Goal: Navigation & Orientation: Find specific page/section

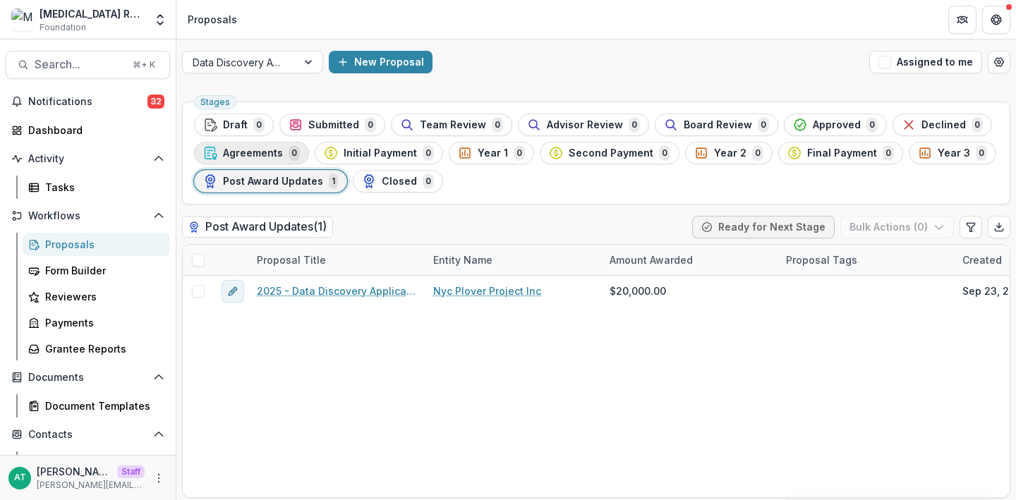
scroll to position [79, 0]
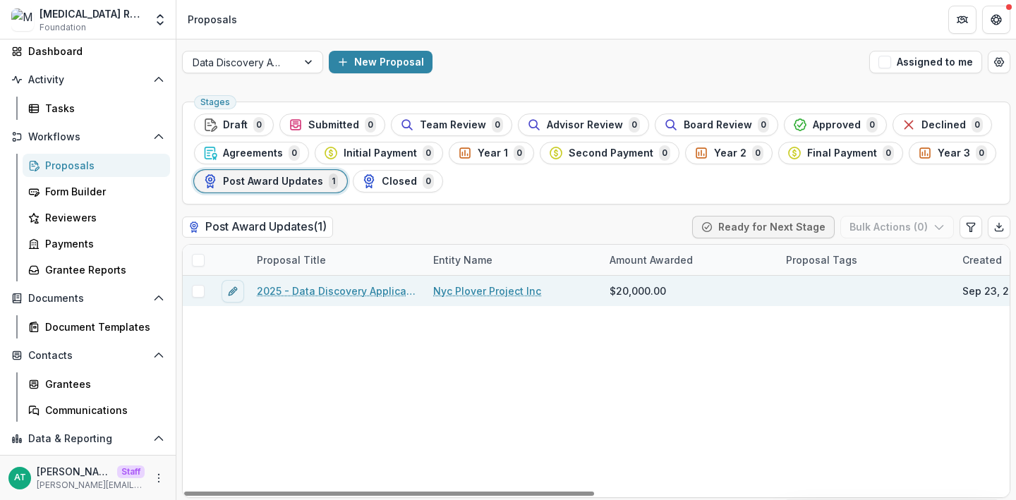
click at [323, 291] on link "2025 - Data Discovery Application" at bounding box center [336, 291] width 159 height 15
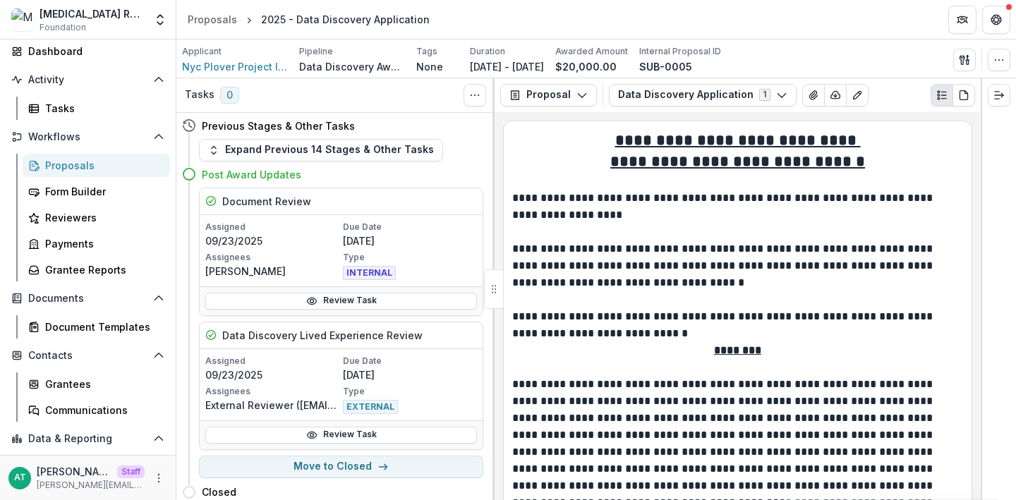
scroll to position [6, 0]
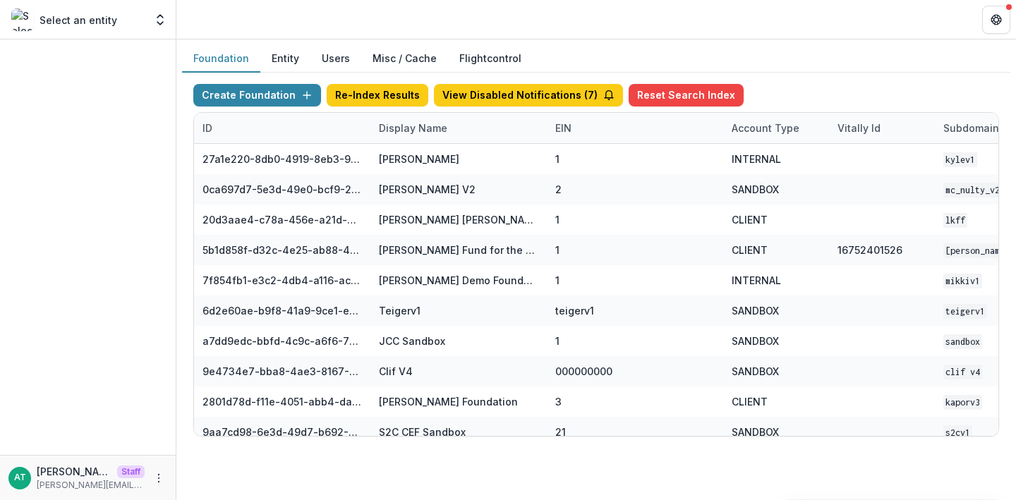
click at [114, 64] on div at bounding box center [88, 248] width 176 height 416
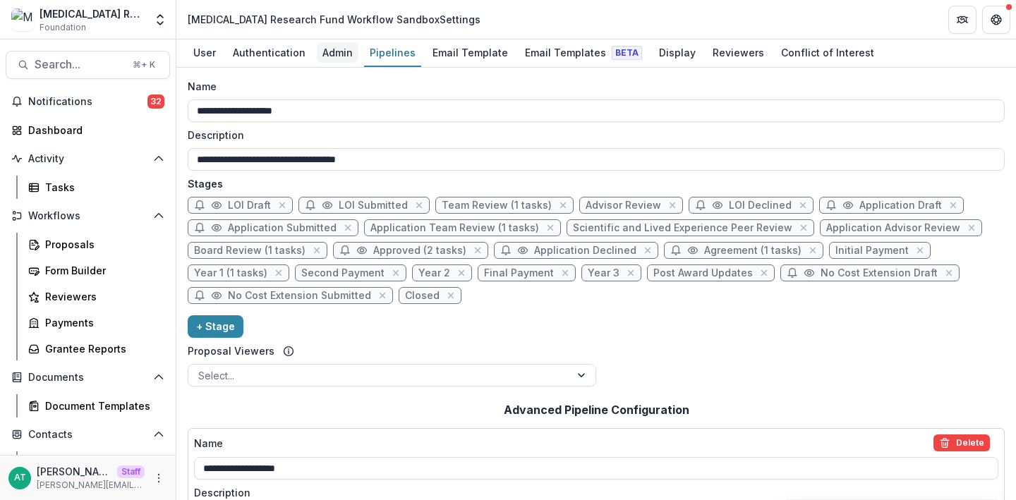
click at [332, 57] on div "Admin" at bounding box center [338, 52] width 42 height 20
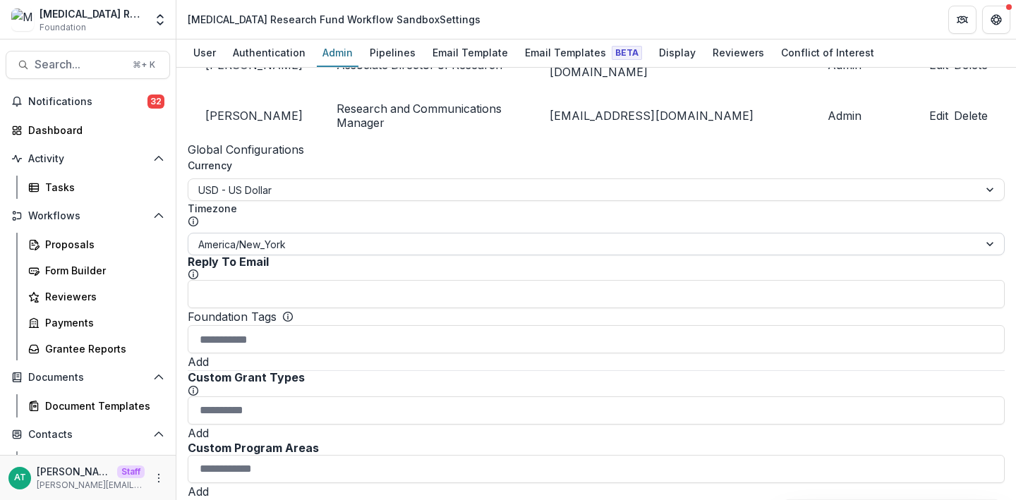
scroll to position [164, 0]
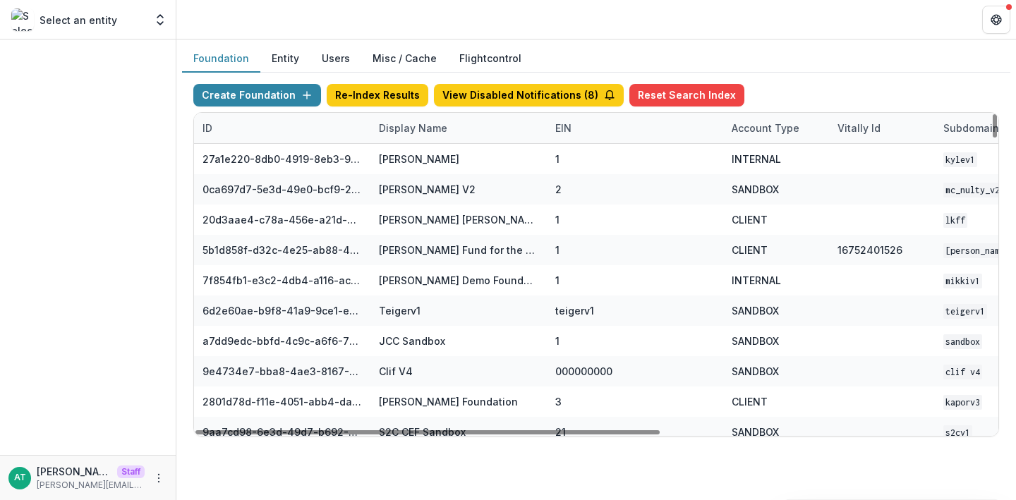
click at [409, 124] on div "Display Name" at bounding box center [412, 128] width 85 height 15
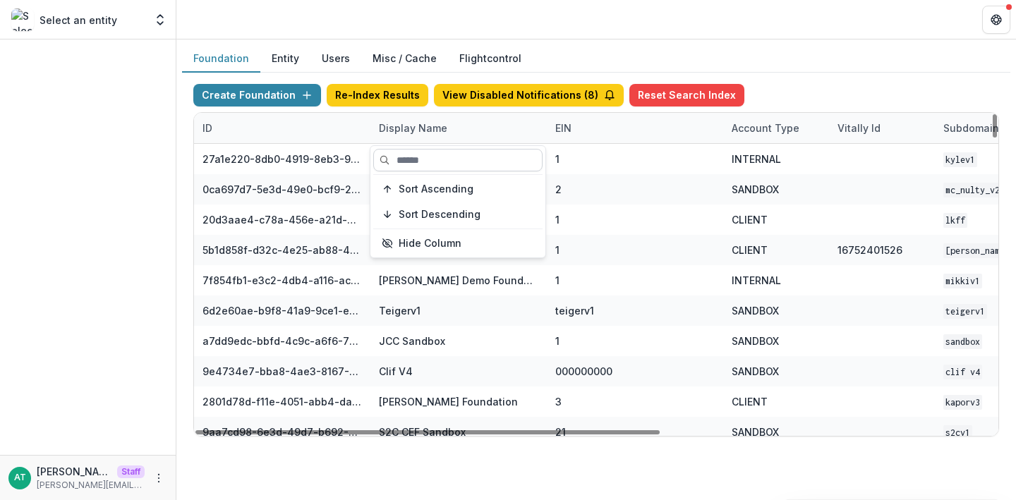
click at [419, 164] on input at bounding box center [457, 160] width 169 height 23
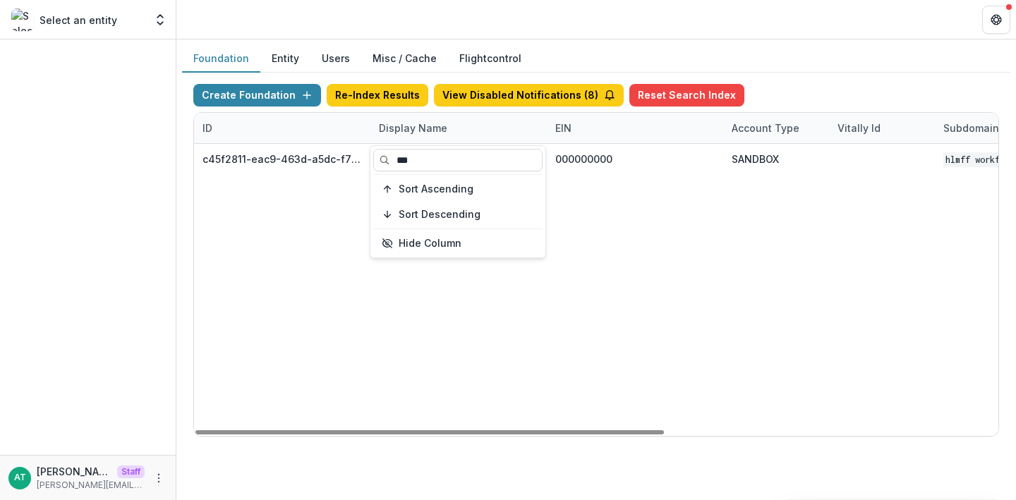
type input "***"
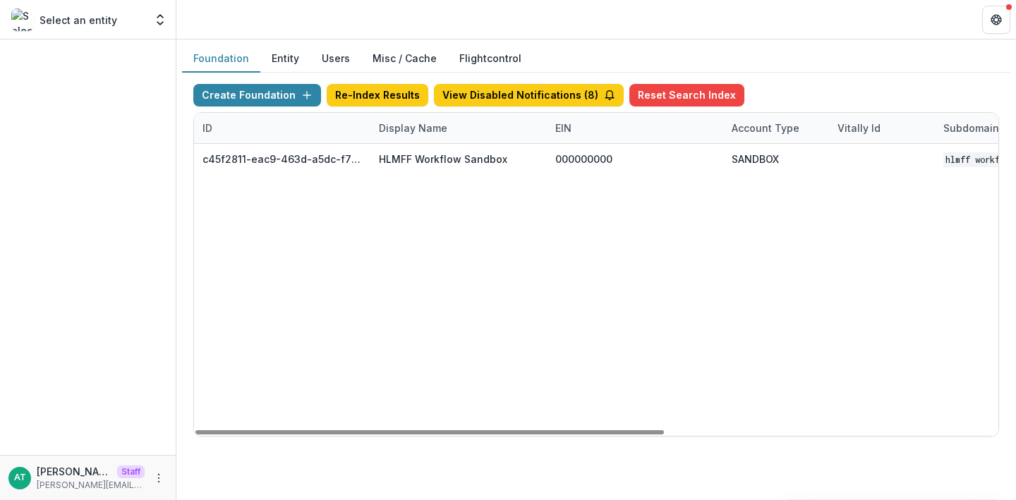
click at [506, 32] on header at bounding box center [596, 19] width 840 height 39
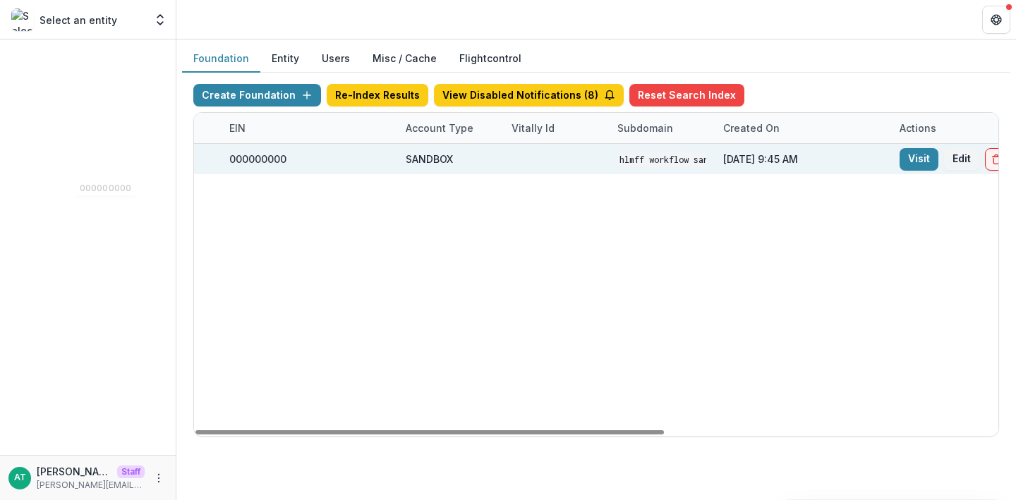
scroll to position [0, 571]
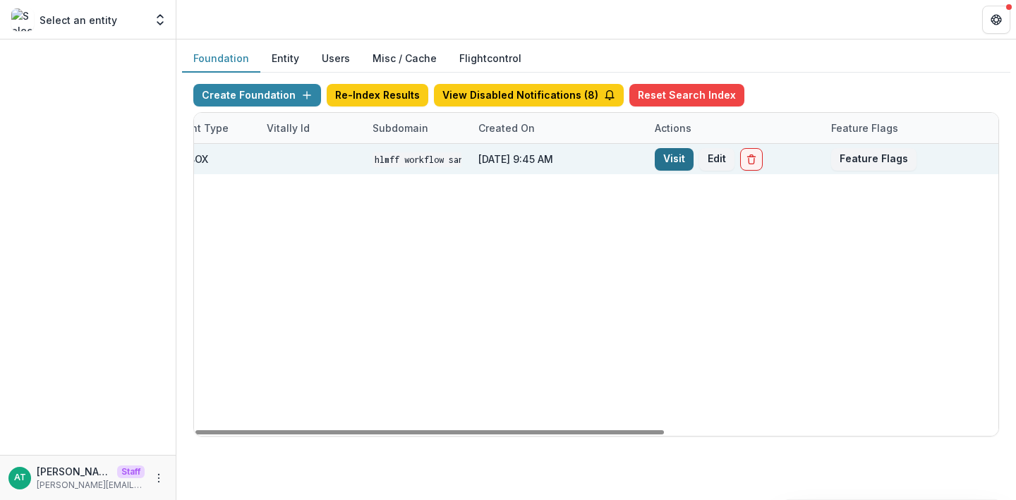
click at [661, 159] on link "Visit" at bounding box center [674, 159] width 39 height 23
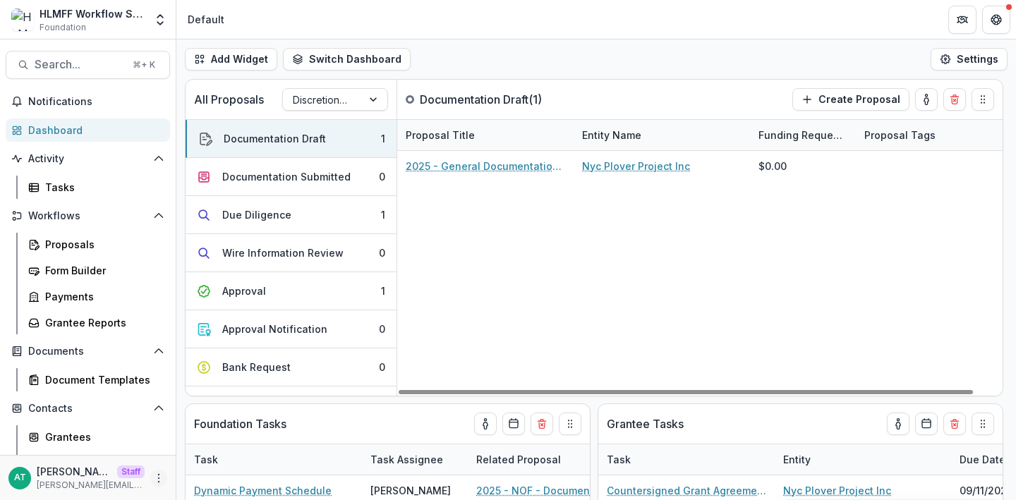
click at [153, 474] on icon "More" at bounding box center [158, 478] width 11 height 11
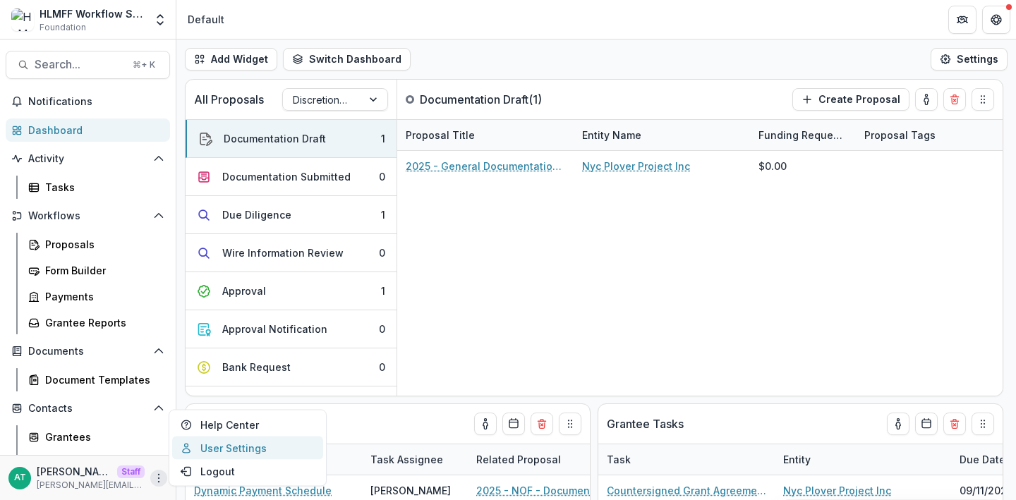
click at [236, 453] on link "User Settings" at bounding box center [247, 448] width 151 height 23
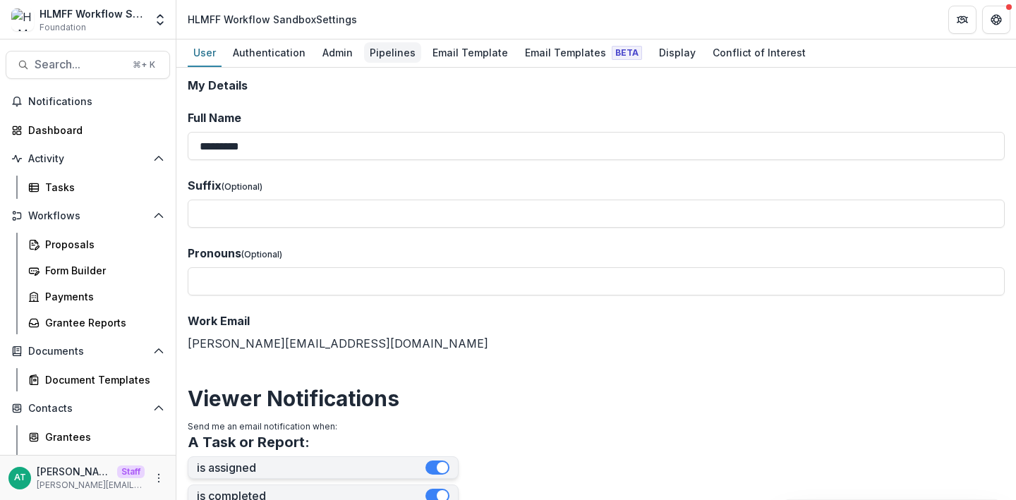
click at [387, 54] on div "Pipelines" at bounding box center [392, 52] width 57 height 20
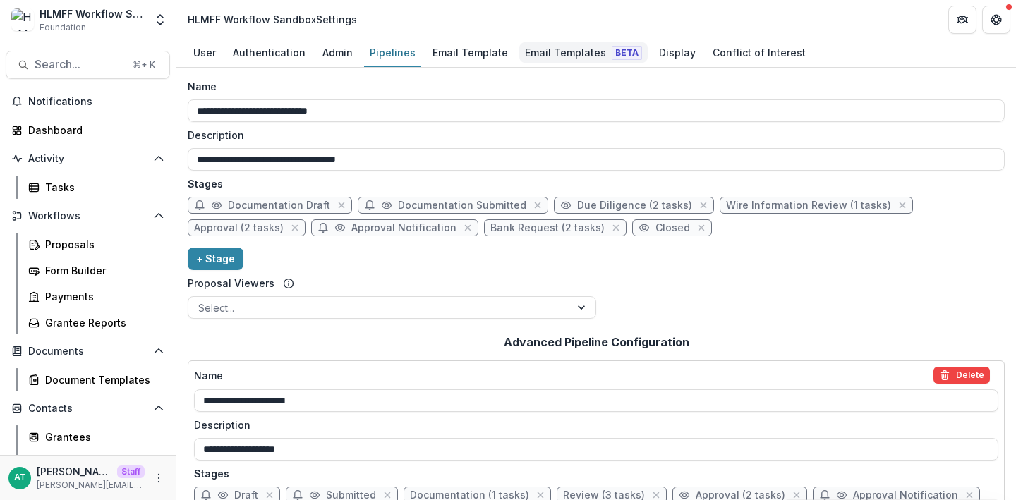
click at [541, 54] on div "Email Templates Beta" at bounding box center [583, 52] width 128 height 20
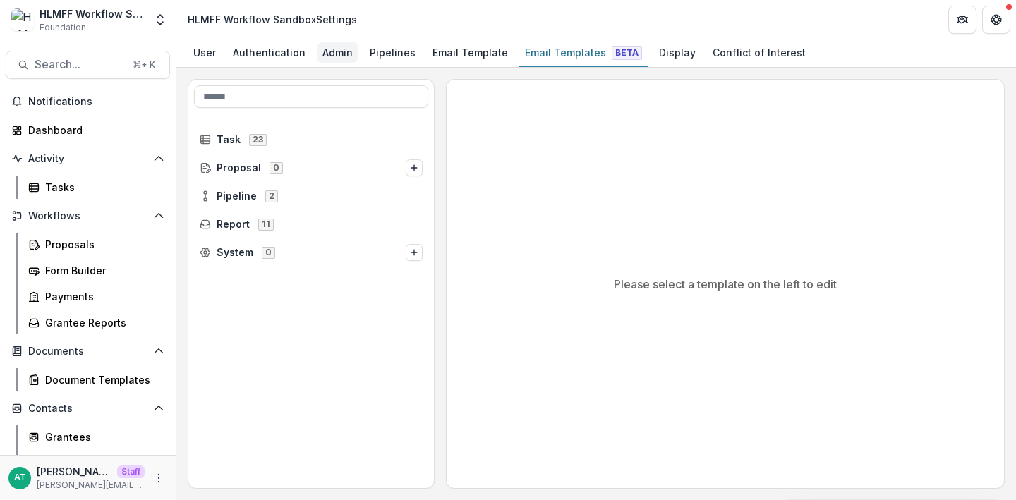
click at [327, 50] on div "Admin" at bounding box center [338, 52] width 42 height 20
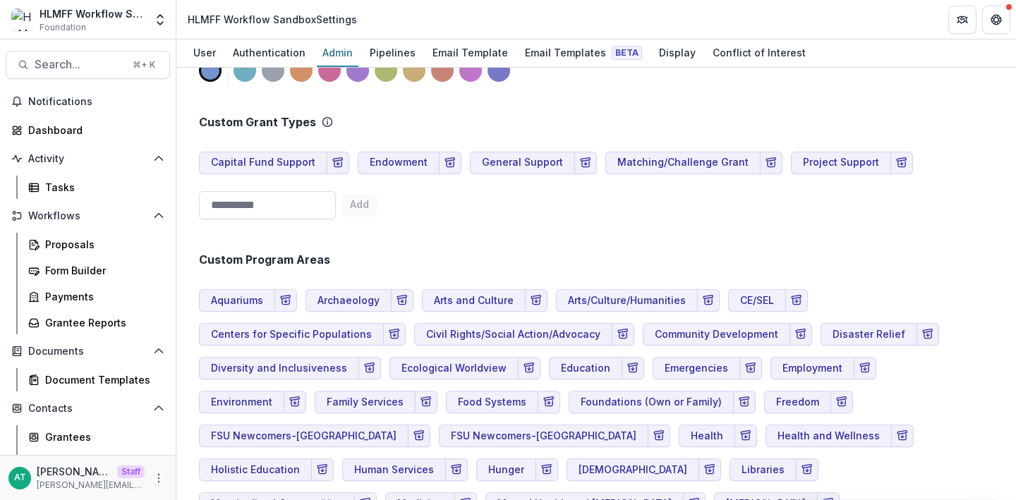
scroll to position [847, 0]
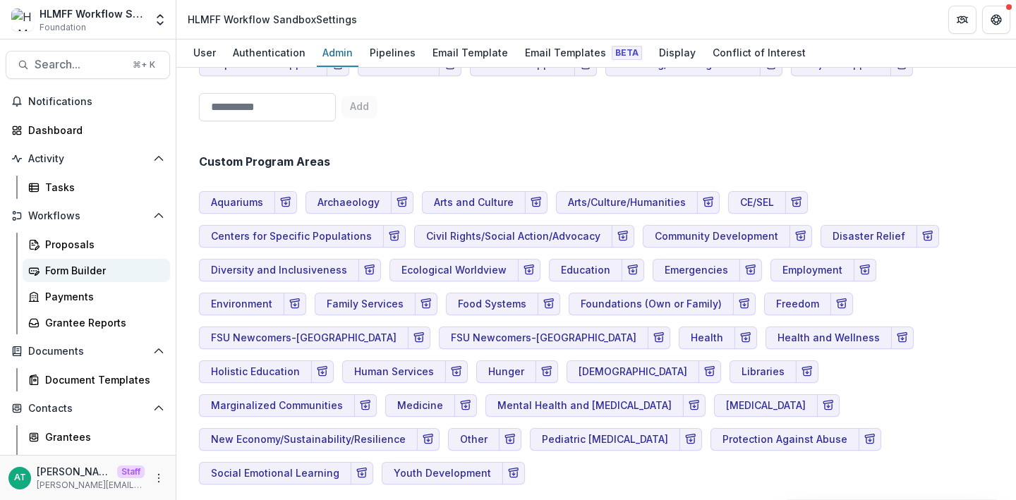
click at [134, 267] on div "Form Builder" at bounding box center [102, 270] width 114 height 15
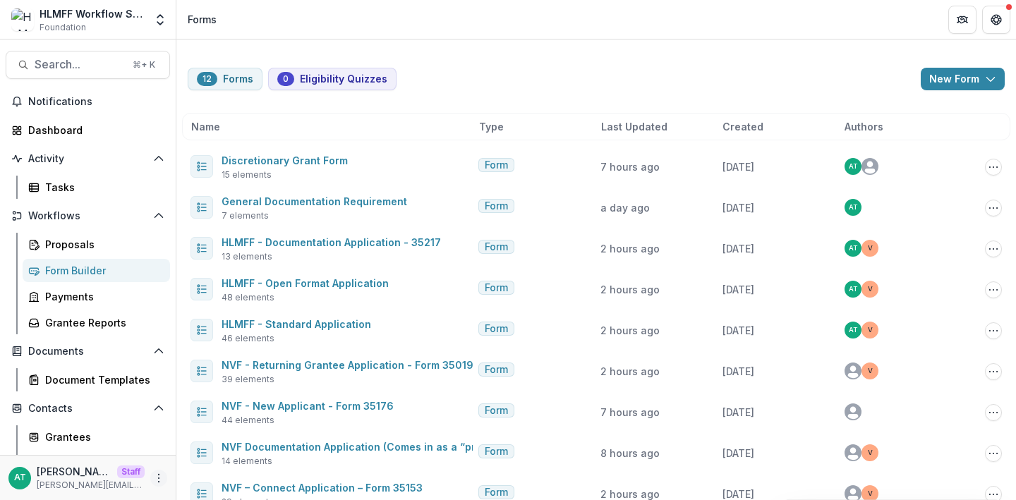
click at [153, 478] on icon "More" at bounding box center [158, 478] width 11 height 11
click at [234, 452] on link "User Settings" at bounding box center [247, 448] width 151 height 23
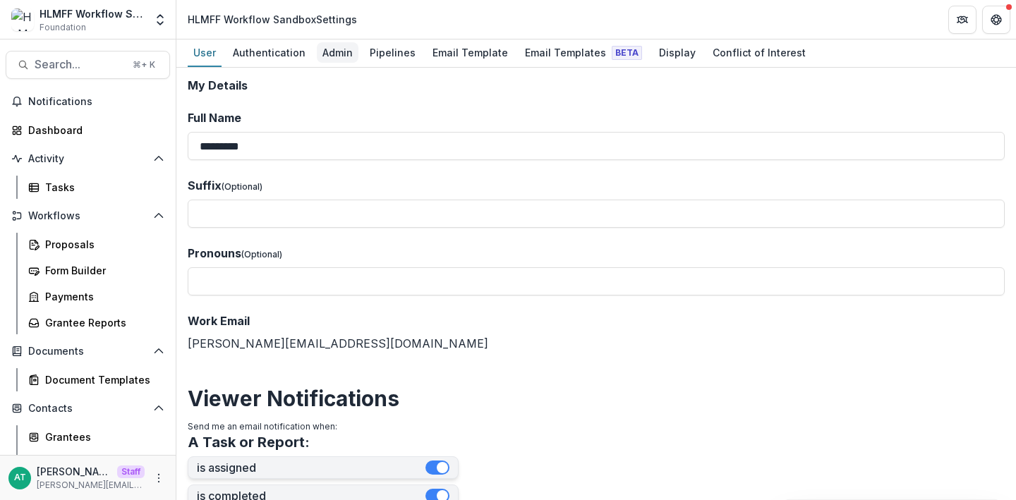
click at [338, 57] on div "Admin" at bounding box center [338, 52] width 42 height 20
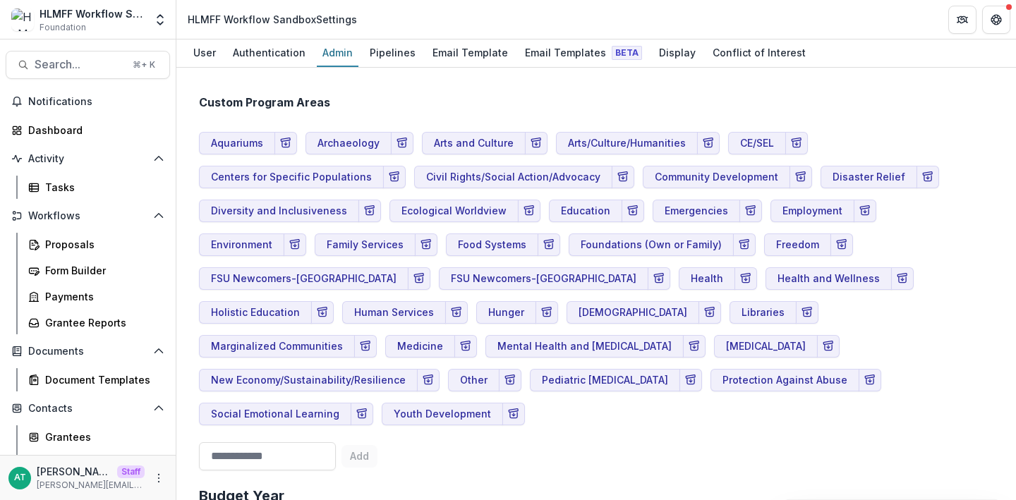
scroll to position [907, 0]
